Goal: Navigation & Orientation: Find specific page/section

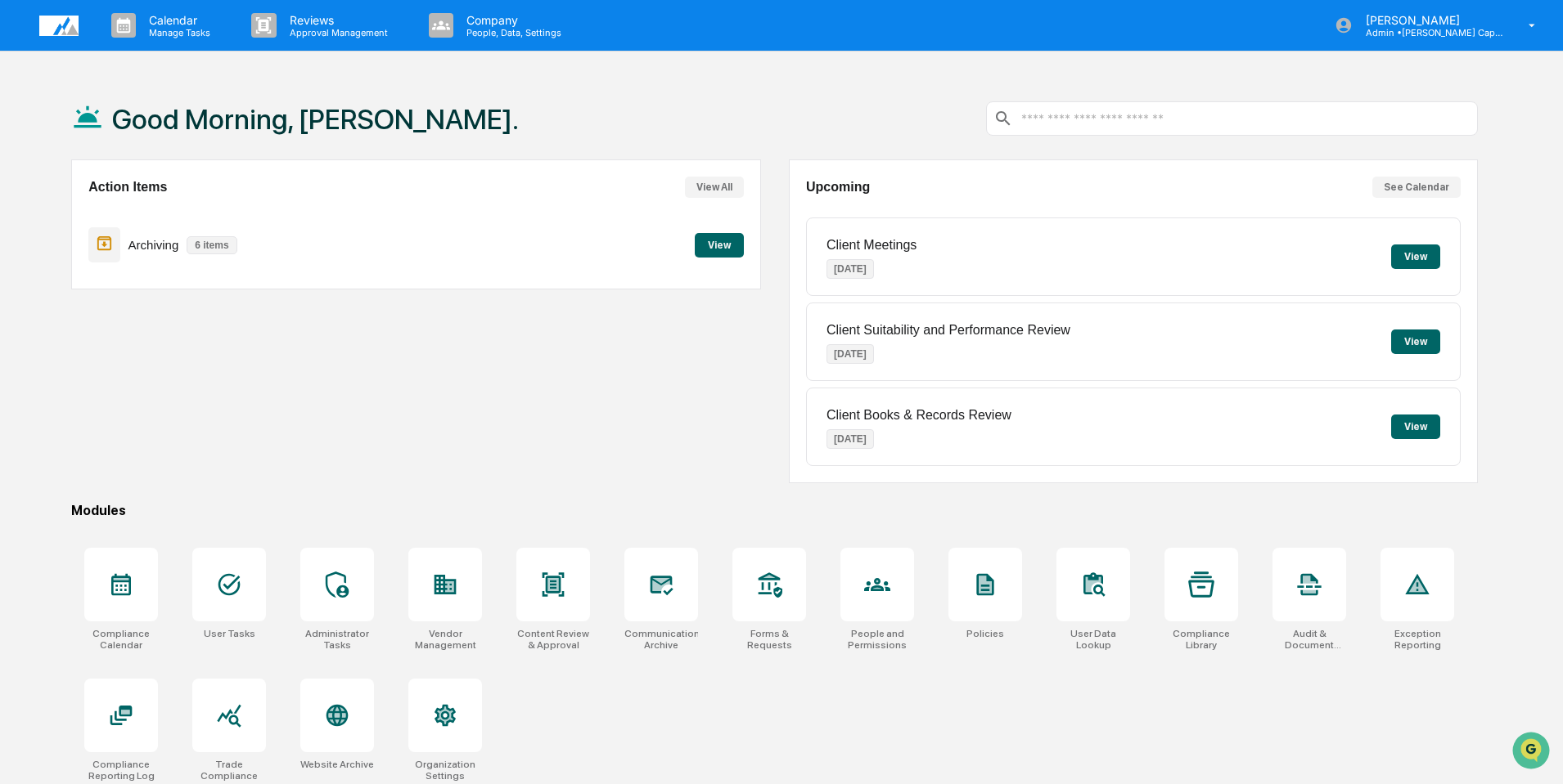
click at [712, 243] on button "View" at bounding box center [719, 245] width 49 height 24
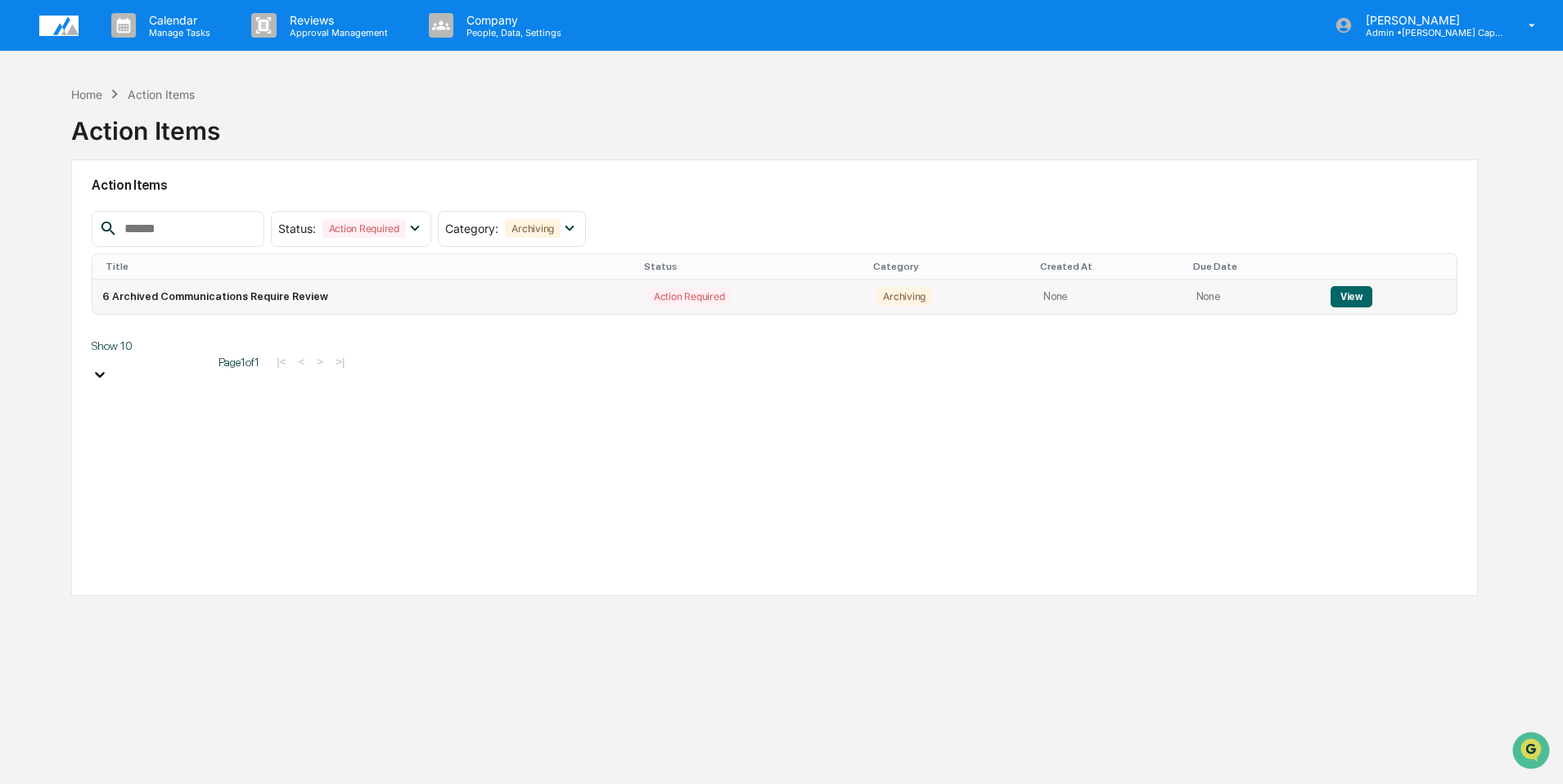
click at [1341, 294] on button "View" at bounding box center [1351, 297] width 41 height 21
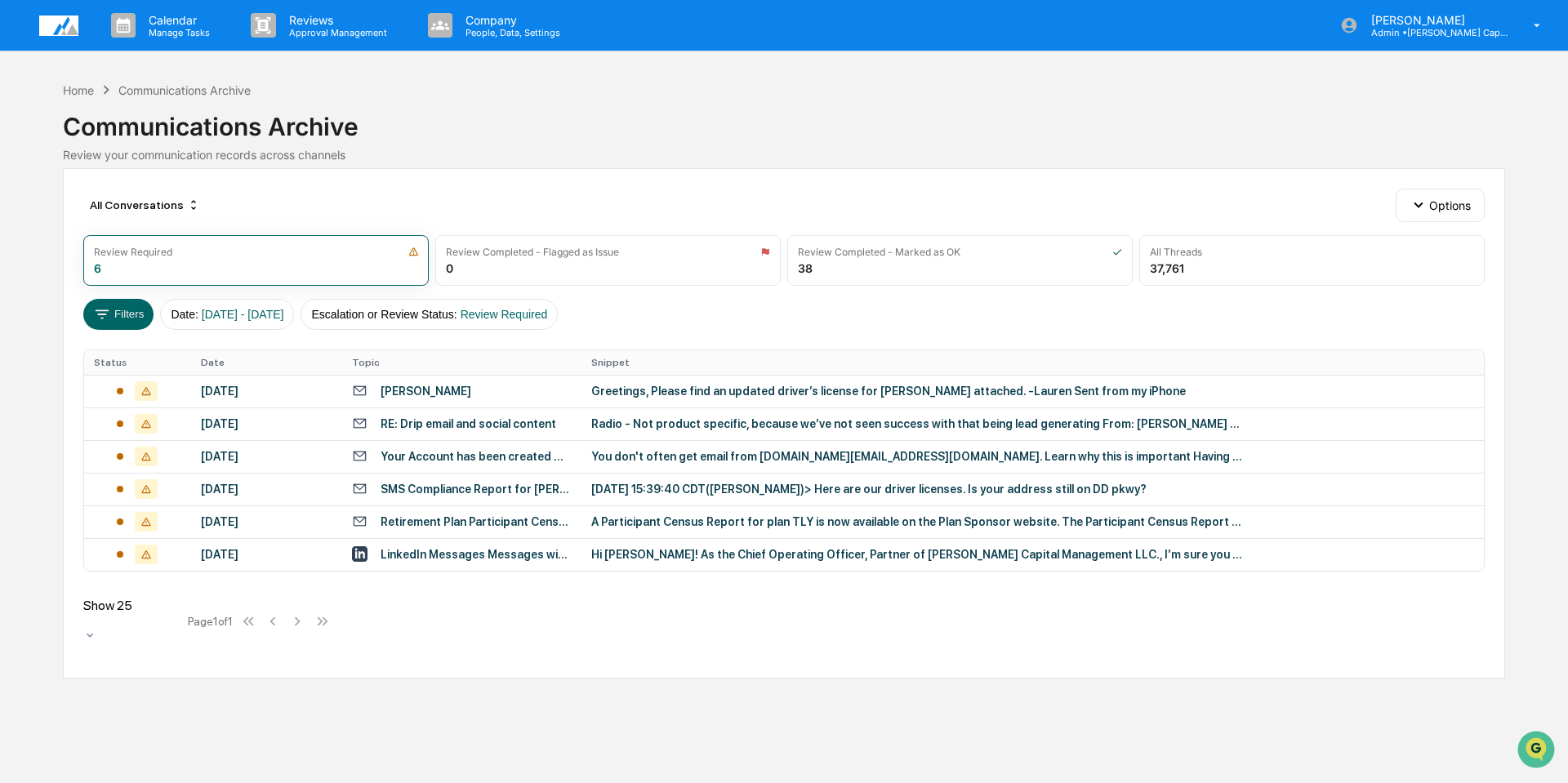
click at [861, 390] on div "Greetings, Please find an updated driver’s license for [PERSON_NAME] attached. …" at bounding box center [917, 391] width 654 height 13
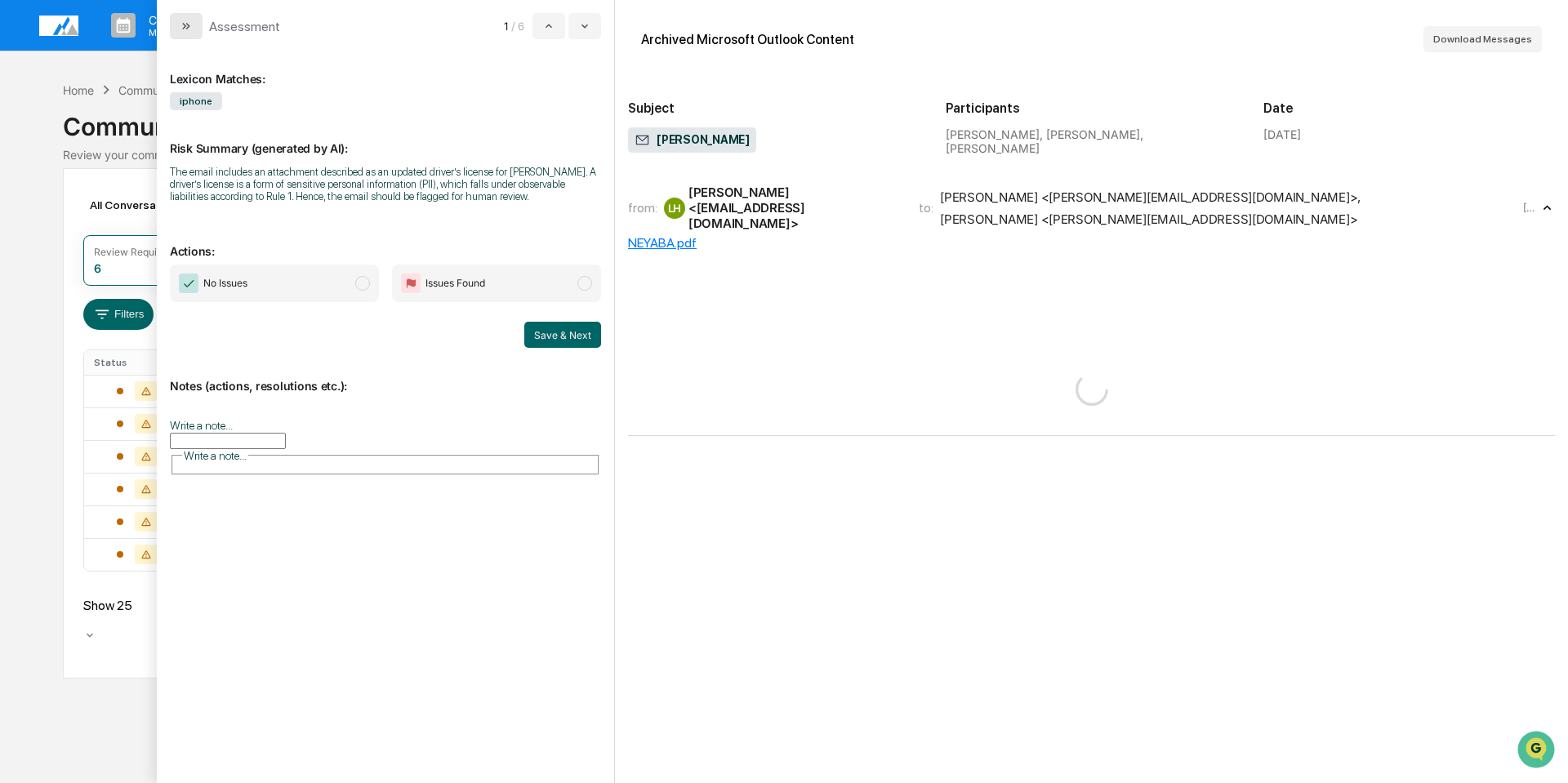
click at [181, 26] on icon "modal" at bounding box center [187, 26] width 13 height 13
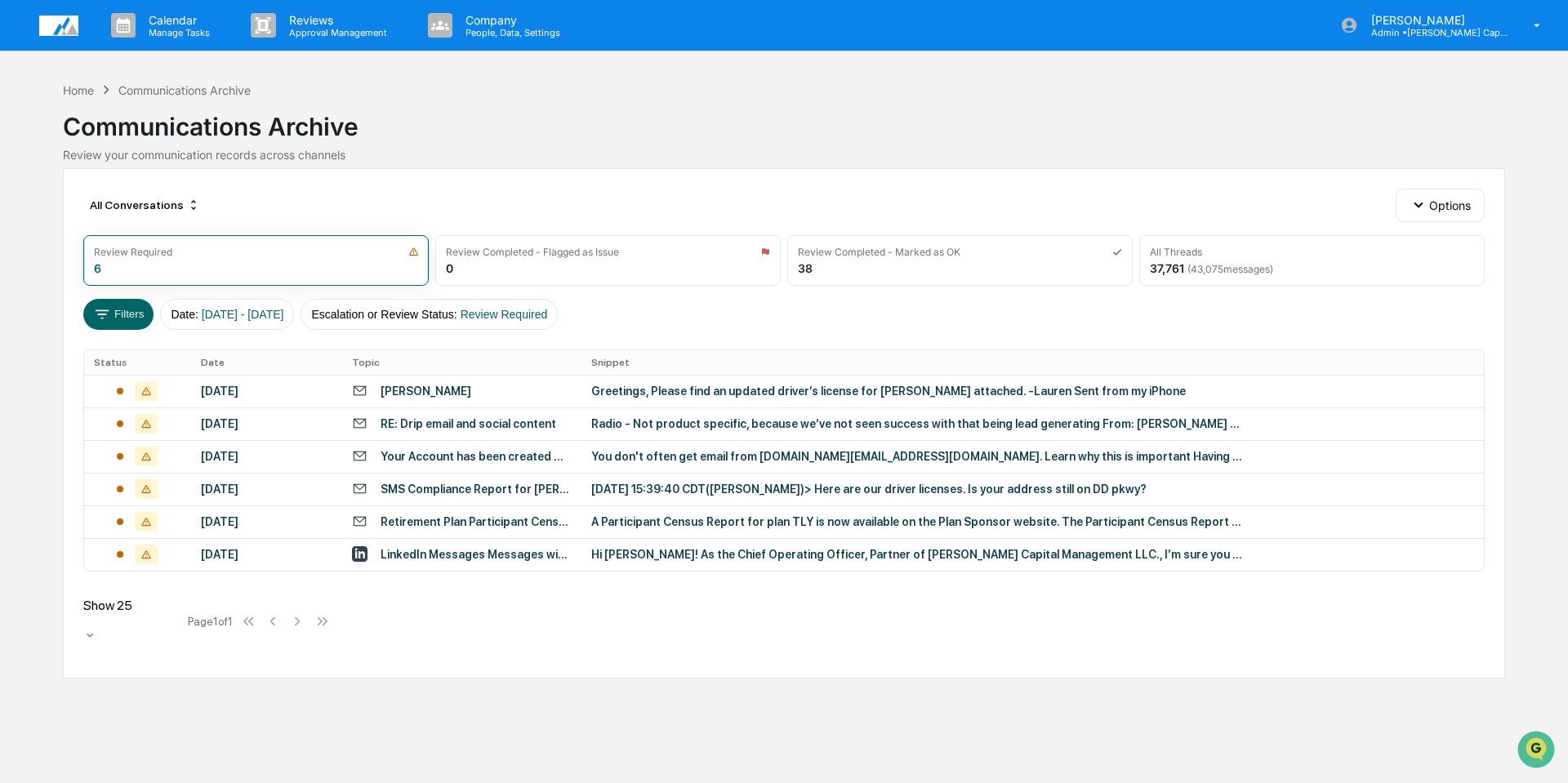
click at [591, 92] on div "Home Communications Archive Communications Archive Review your communication re…" at bounding box center [784, 121] width 1442 height 81
click at [56, 24] on img at bounding box center [59, 25] width 39 height 20
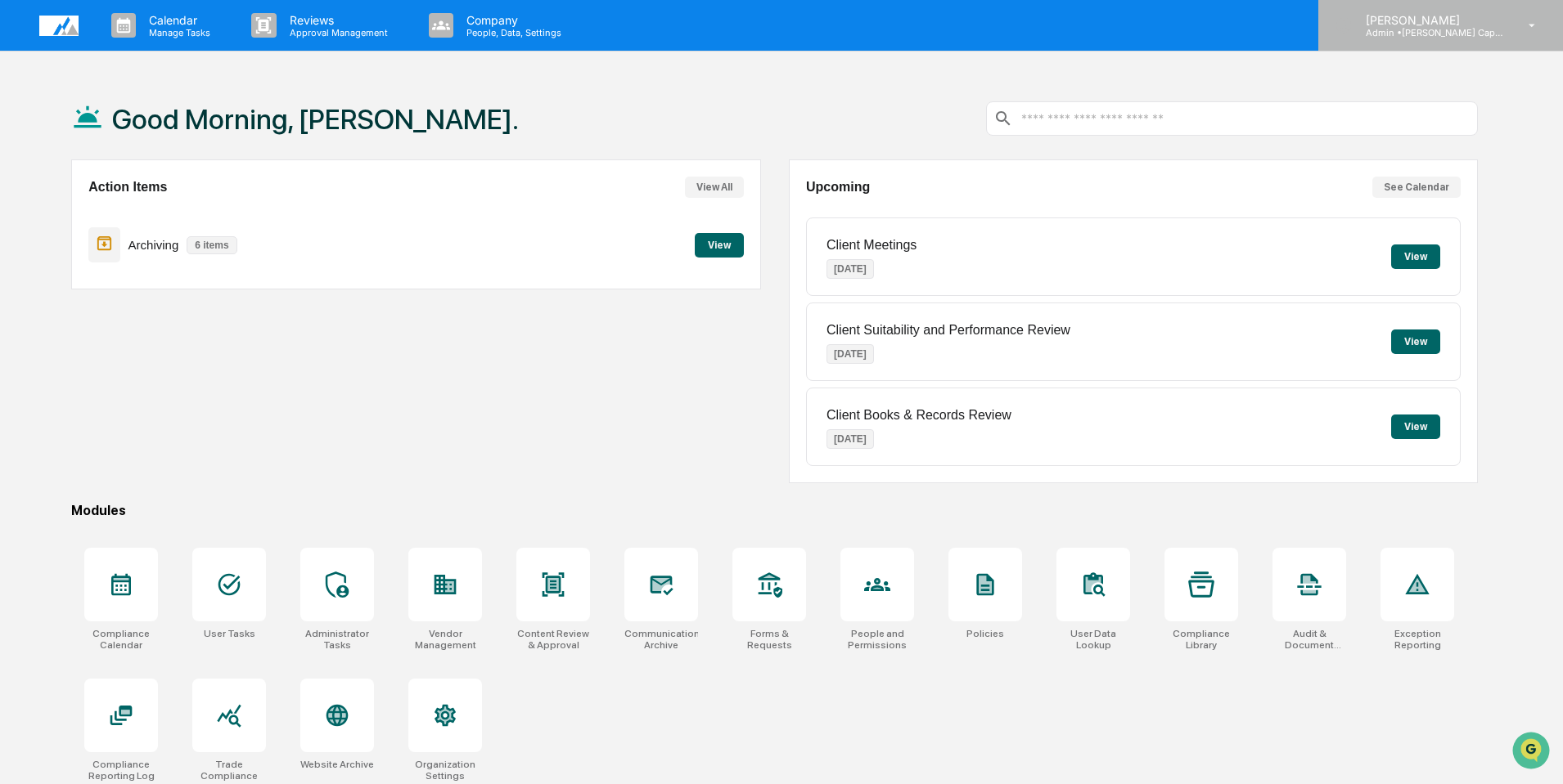
click at [1404, 25] on p "[PERSON_NAME]" at bounding box center [1429, 20] width 152 height 14
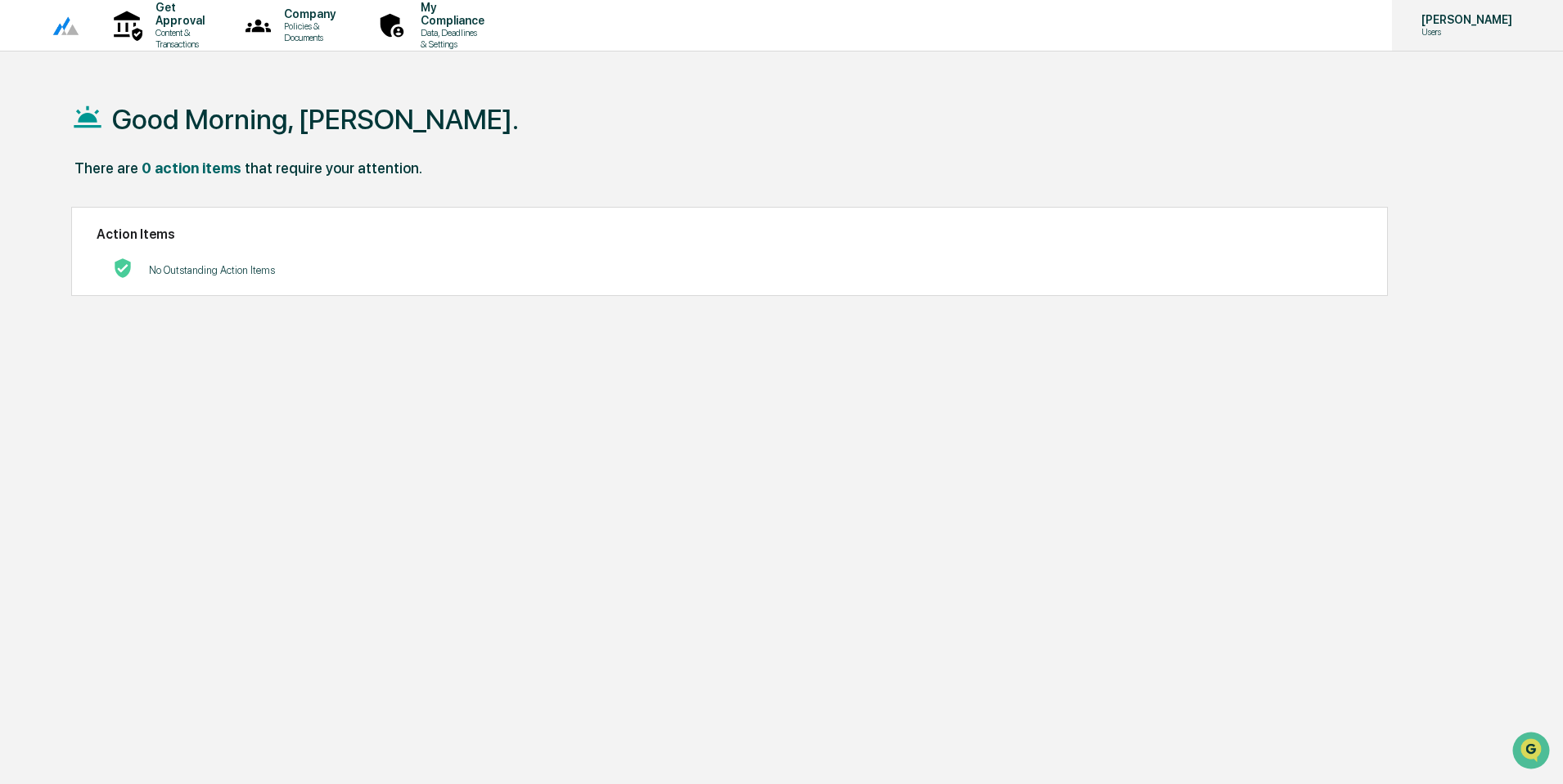
click at [1442, 17] on p "[PERSON_NAME]" at bounding box center [1465, 20] width 112 height 14
